Goal: Information Seeking & Learning: Learn about a topic

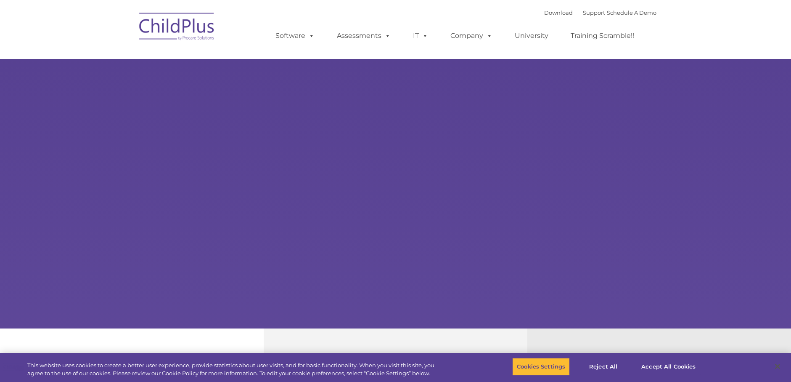
select select "MEDIUM"
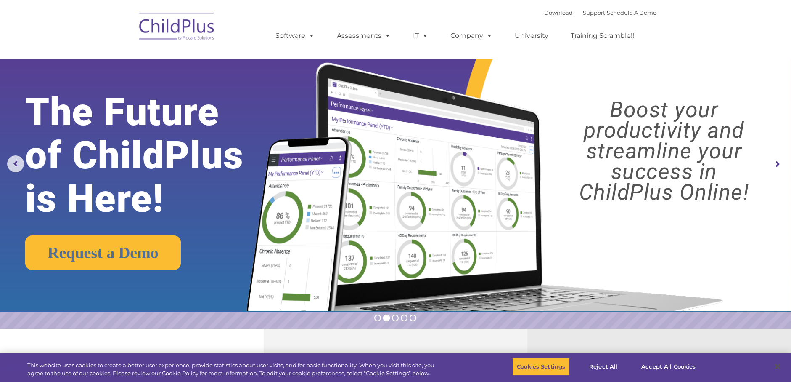
click at [547, 19] on ul "Software ChildPlus: The original and most widely-used Head Start data managemen…" at bounding box center [458, 36] width 398 height 34
drag, startPoint x: 547, startPoint y: 19, endPoint x: 547, endPoint y: 11, distance: 8.4
click at [547, 11] on link "Download" at bounding box center [558, 12] width 29 height 7
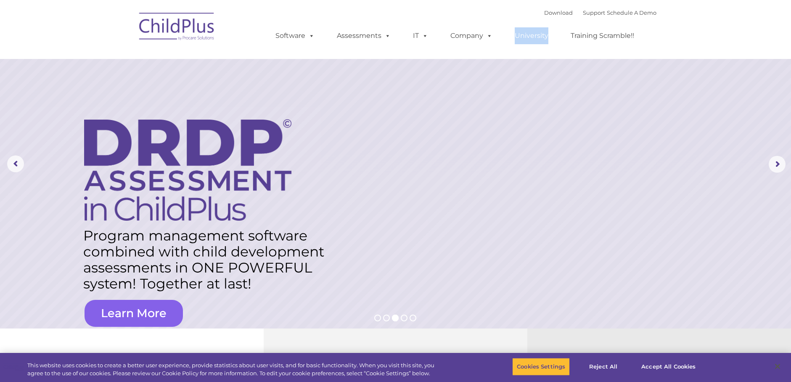
click at [150, 314] on link "Learn More" at bounding box center [134, 313] width 98 height 27
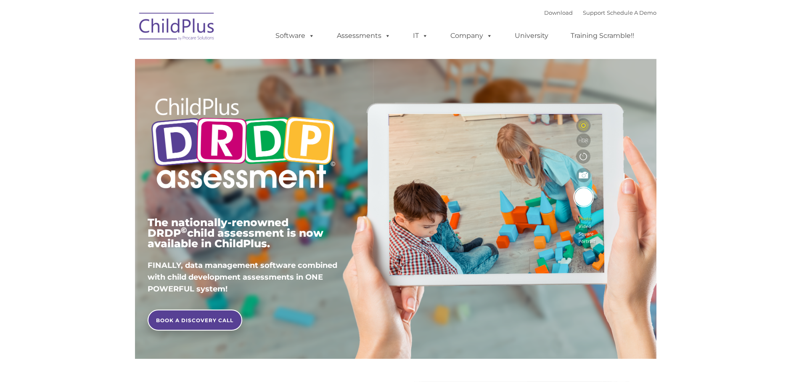
type input ""
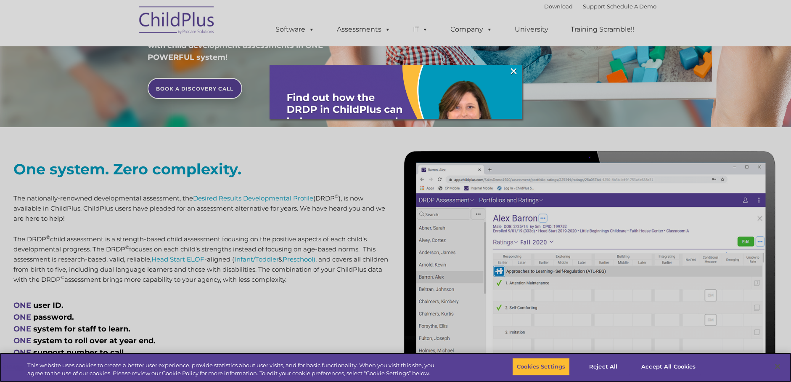
scroll to position [232, 0]
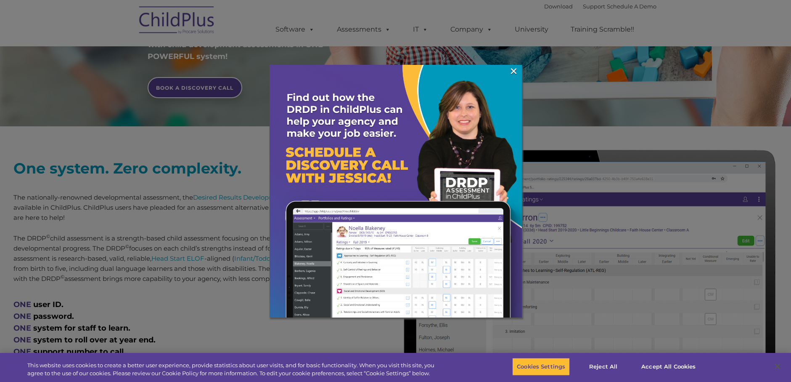
click at [519, 72] on img at bounding box center [396, 191] width 252 height 252
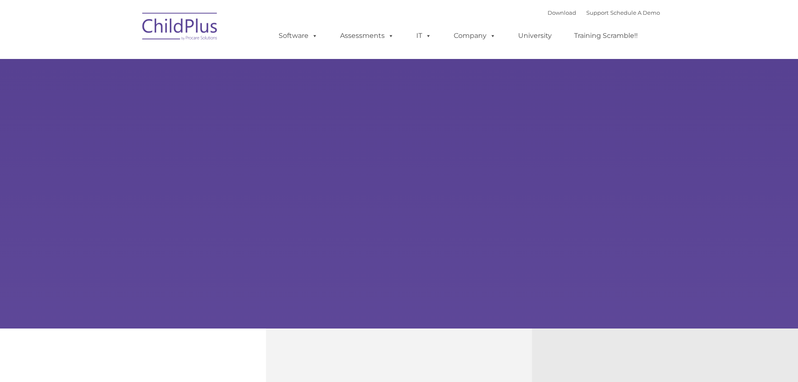
type input ""
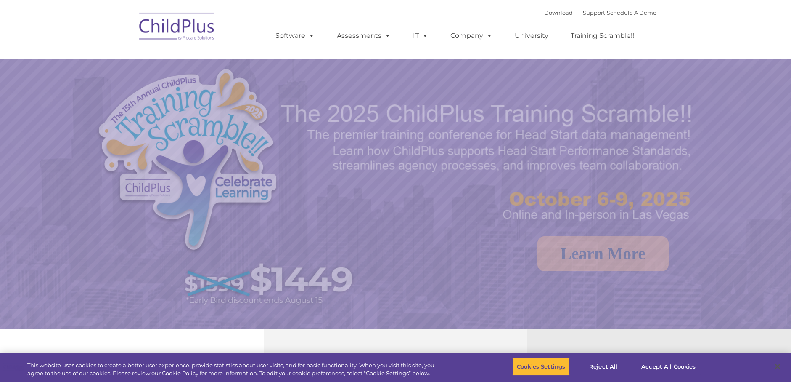
select select "MEDIUM"
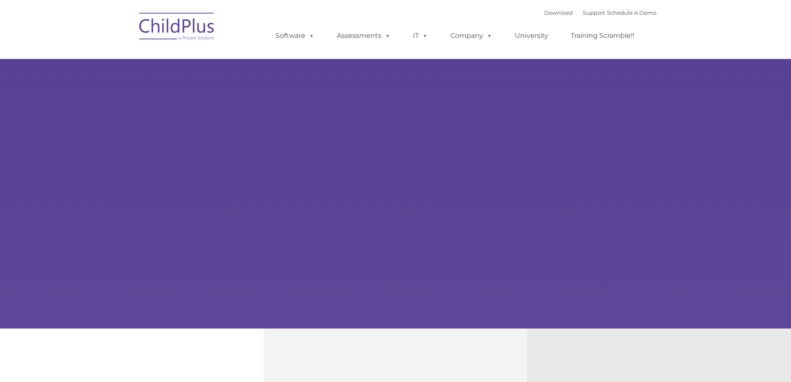
type input ""
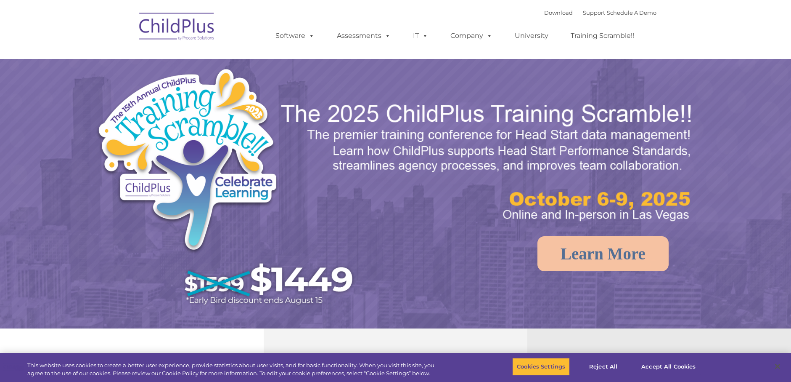
select select "MEDIUM"
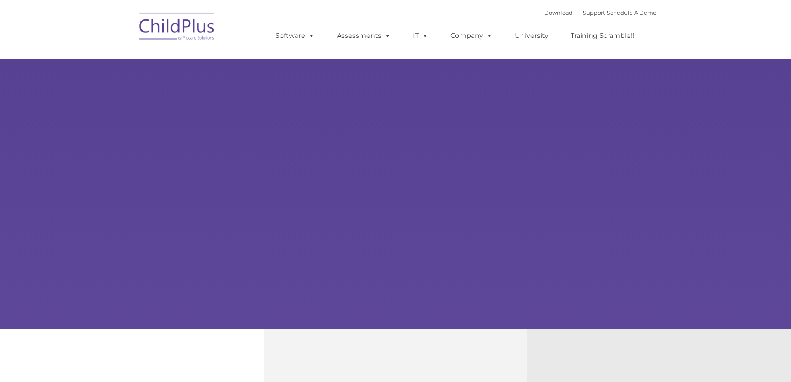
type input ""
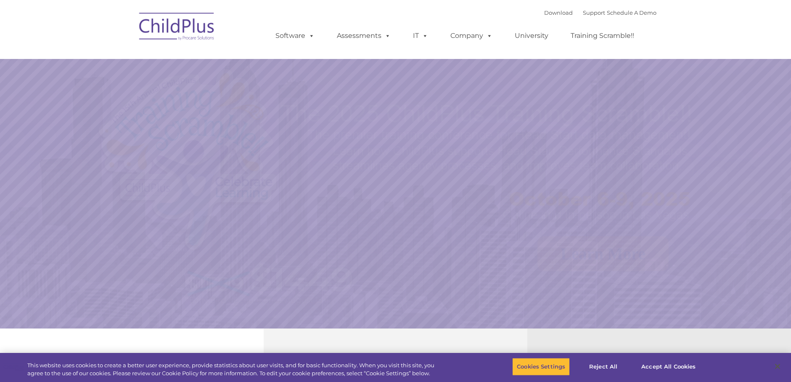
select select "MEDIUM"
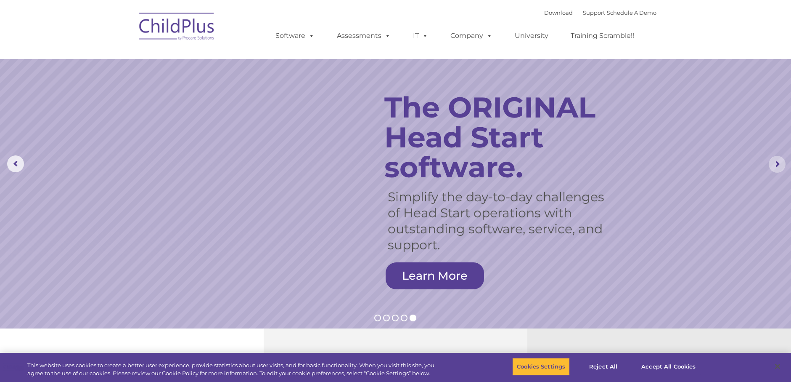
click at [778, 160] on rs-arrow at bounding box center [777, 164] width 17 height 17
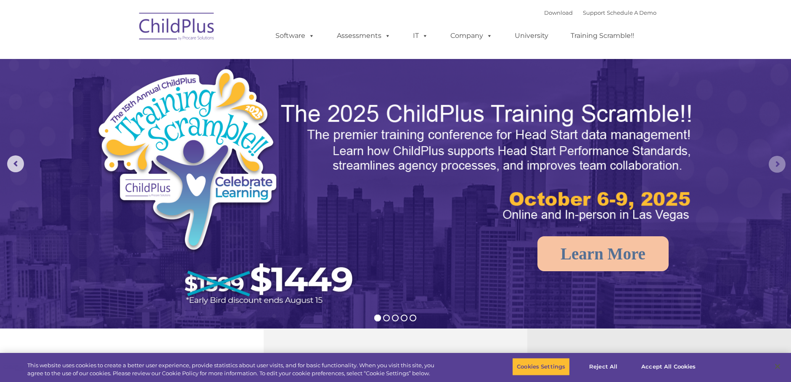
click at [778, 160] on rs-arrow at bounding box center [777, 164] width 17 height 17
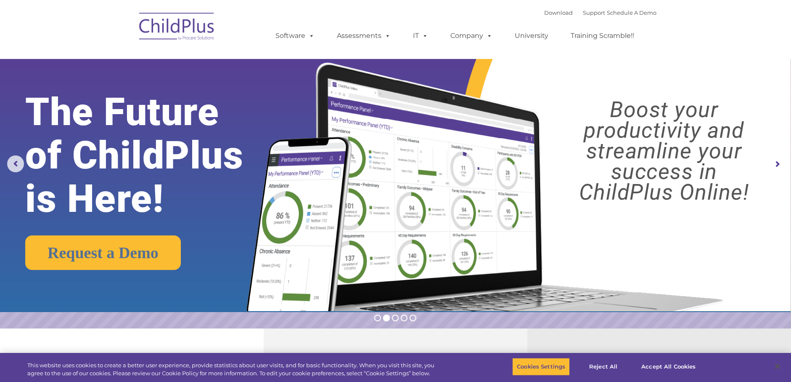
click at [777, 162] on rs-arrow at bounding box center [777, 164] width 17 height 17
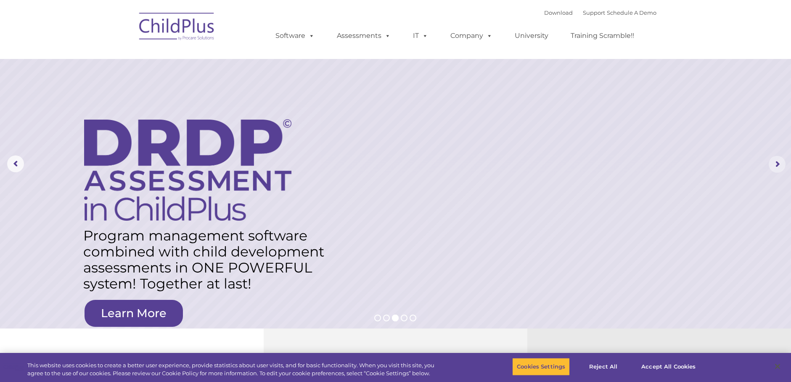
click at [777, 162] on rs-arrow at bounding box center [777, 164] width 17 height 17
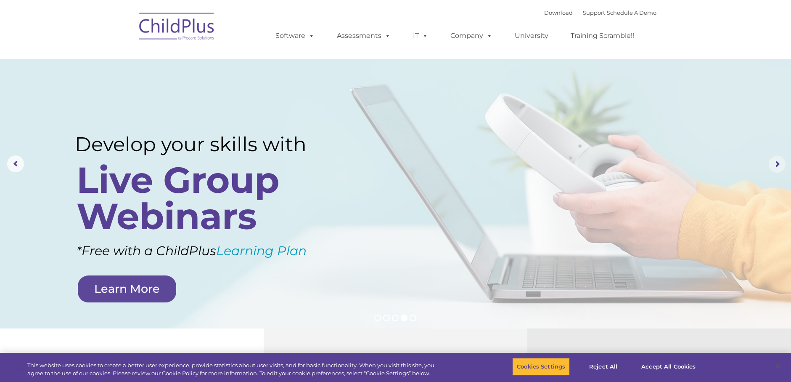
click at [777, 162] on rs-arrow at bounding box center [777, 164] width 17 height 17
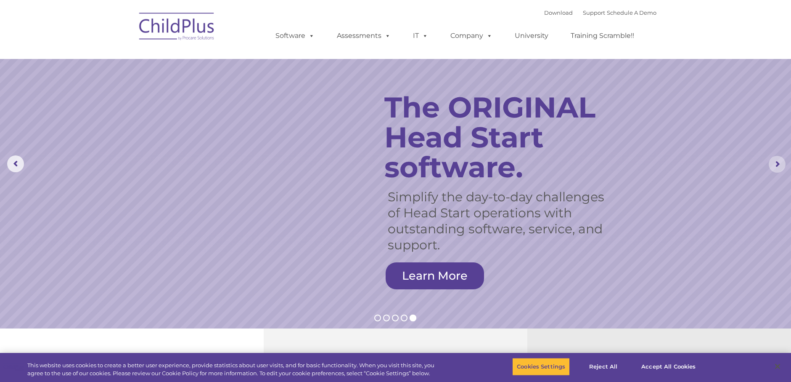
click at [777, 162] on rs-arrow at bounding box center [777, 164] width 17 height 17
